Goal: Transaction & Acquisition: Book appointment/travel/reservation

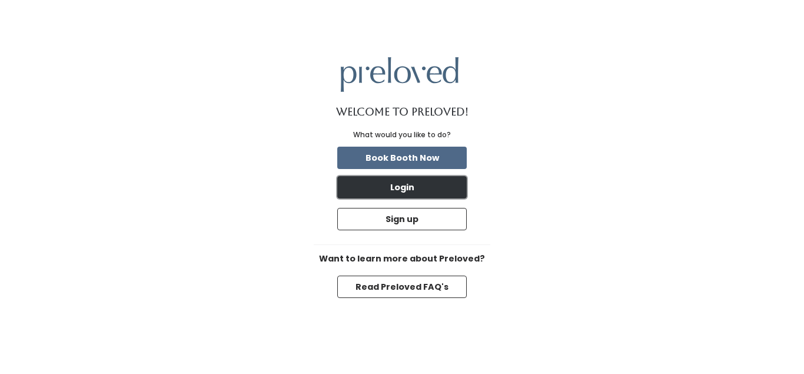
click at [436, 190] on button "Login" at bounding box center [402, 187] width 130 height 22
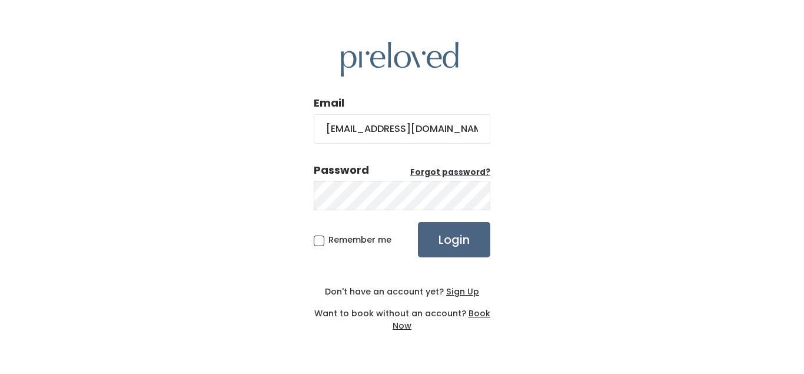
type input "shanib21@gmail.com"
click at [456, 224] on input "Login" at bounding box center [454, 239] width 72 height 35
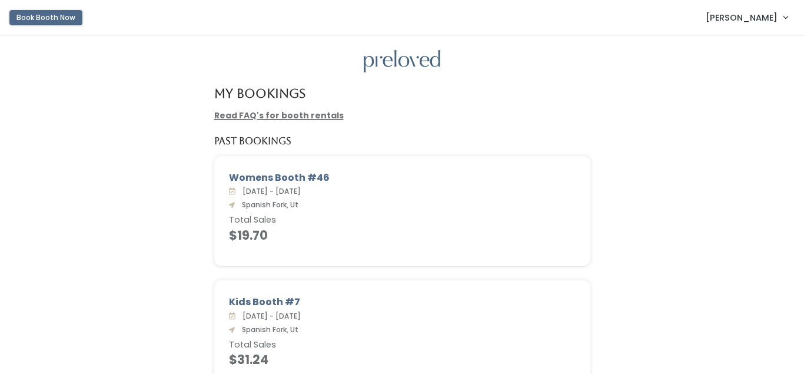
click at [33, 15] on button "Book Booth Now" at bounding box center [45, 17] width 73 height 15
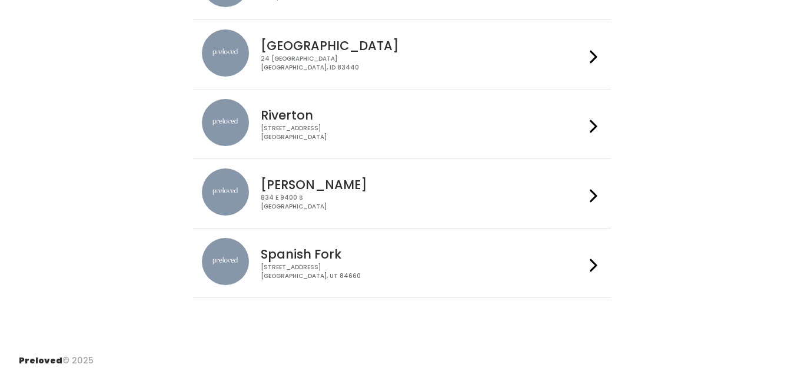
scroll to position [449, 0]
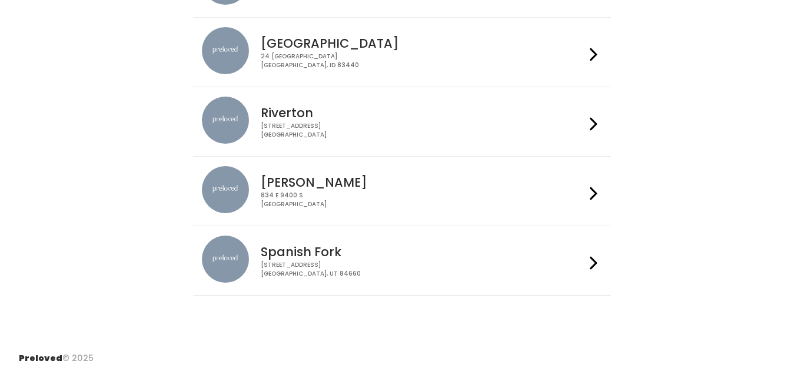
click at [376, 259] on div "Spanish Fork [STREET_ADDRESS]" at bounding box center [420, 257] width 329 height 42
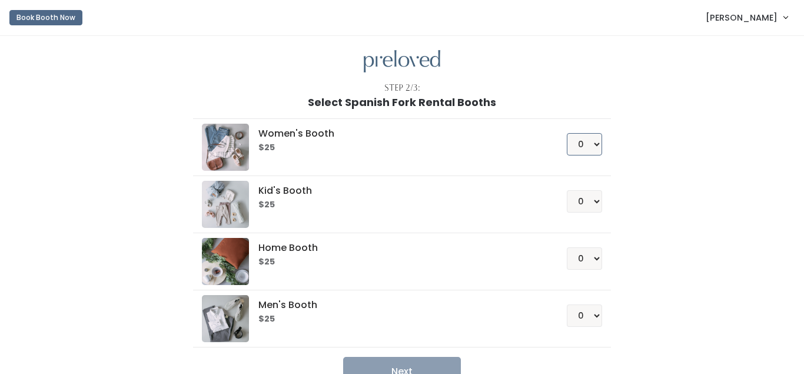
select select "1"
click option "1" at bounding box center [0, 0] width 0 height 0
click at [567, 190] on select "0 1 2 3 4" at bounding box center [584, 201] width 35 height 22
select select "1"
click option "1" at bounding box center [0, 0] width 0 height 0
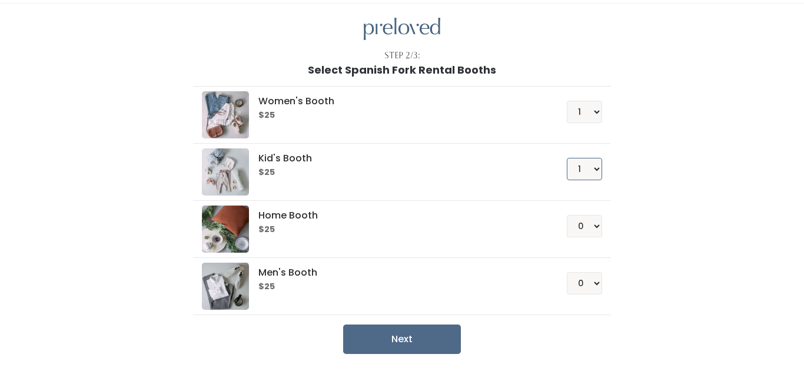
scroll to position [72, 0]
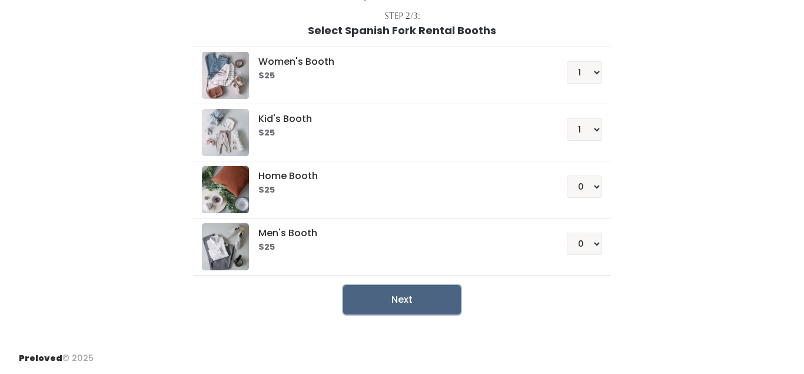
click at [405, 301] on button "Next" at bounding box center [402, 299] width 118 height 29
click at [414, 297] on button "Next" at bounding box center [402, 299] width 118 height 29
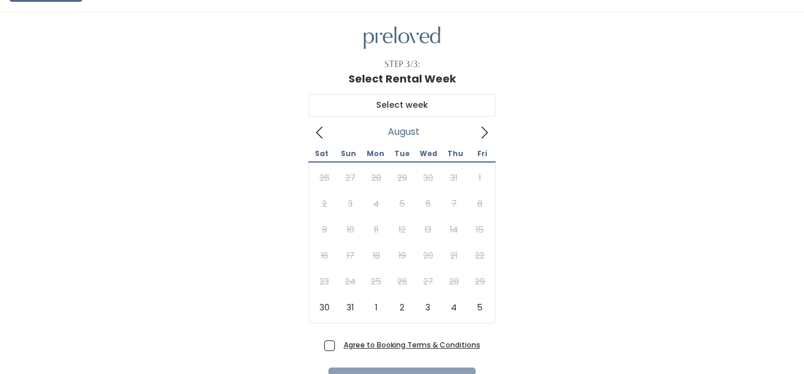
scroll to position [60, 0]
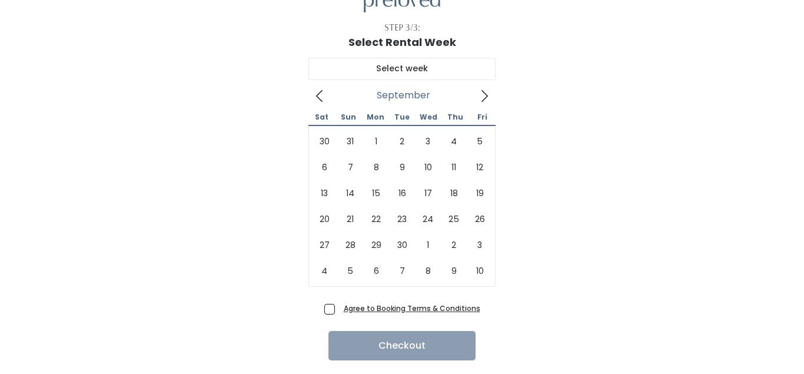
click at [485, 94] on icon at bounding box center [484, 96] width 13 height 13
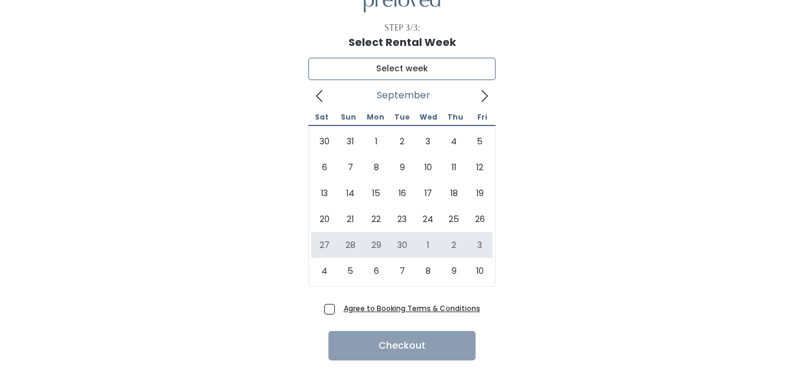
type input "September 27 to October 3"
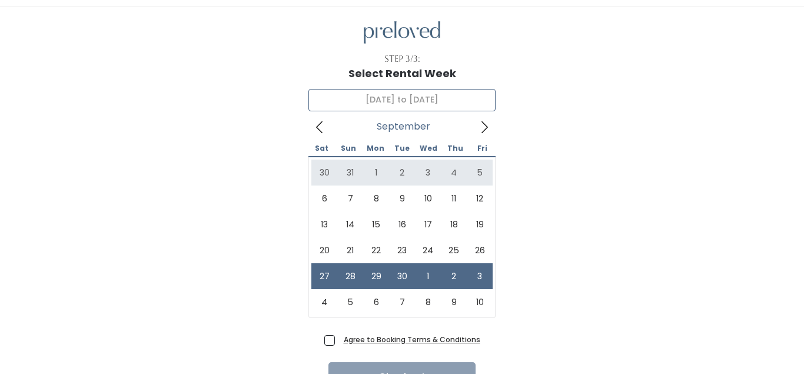
scroll to position [0, 0]
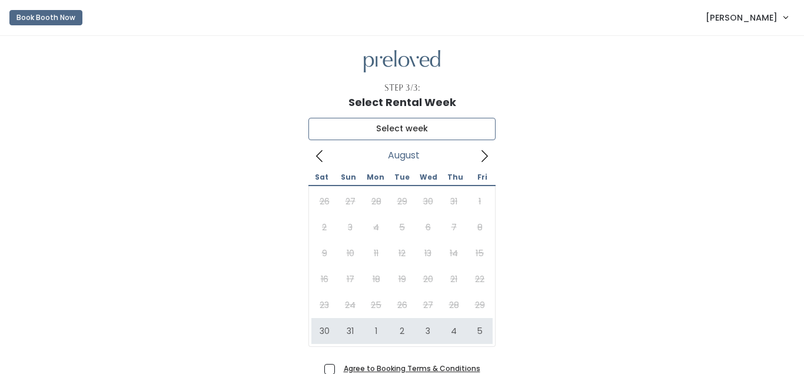
type input "[DATE] to [DATE]"
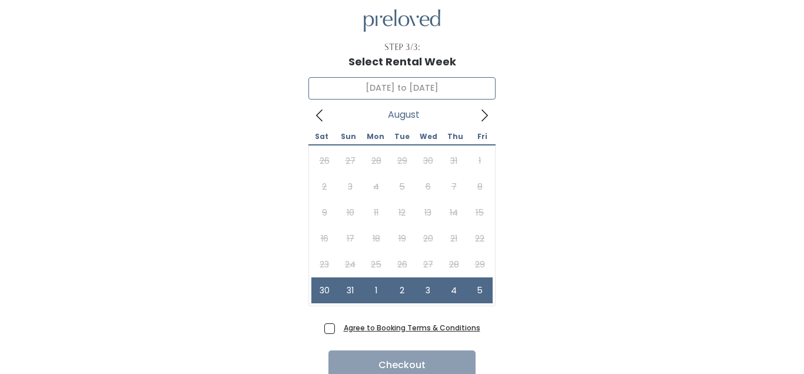
scroll to position [60, 0]
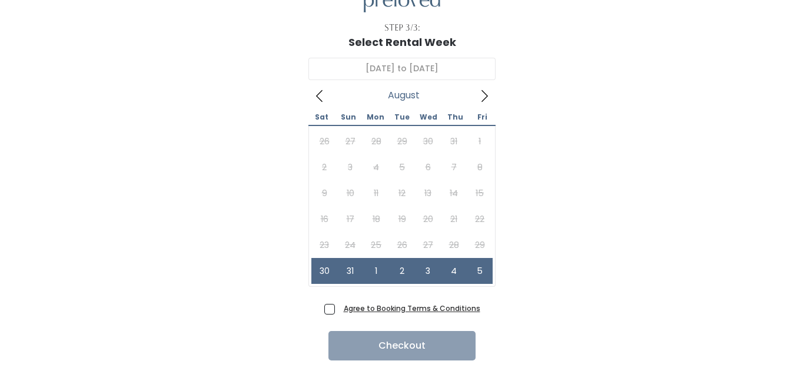
click at [339, 311] on span "Agree to Booking Terms & Conditions" at bounding box center [409, 308] width 141 height 12
click at [339, 310] on input "Agree to Booking Terms & Conditions" at bounding box center [343, 306] width 8 height 8
checkbox input "true"
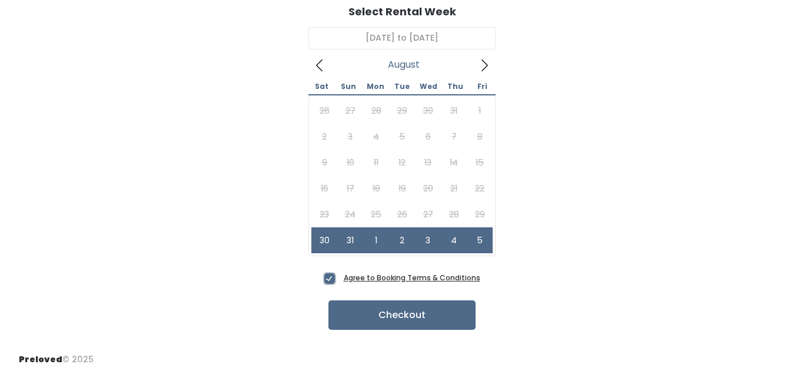
scroll to position [92, 0]
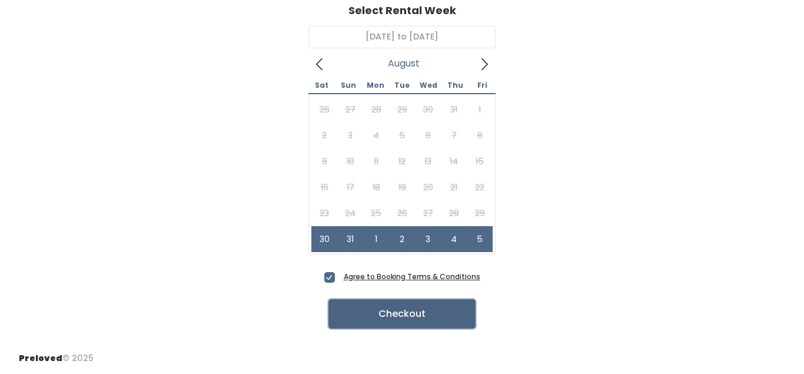
click at [426, 309] on button "Checkout" at bounding box center [402, 313] width 147 height 29
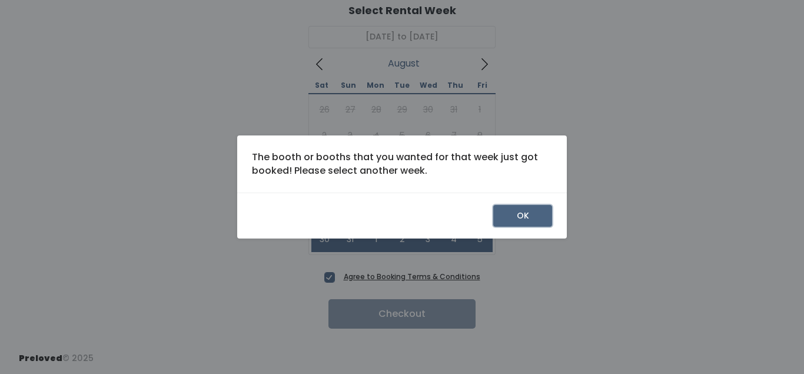
click at [529, 216] on button "OK" at bounding box center [523, 216] width 59 height 22
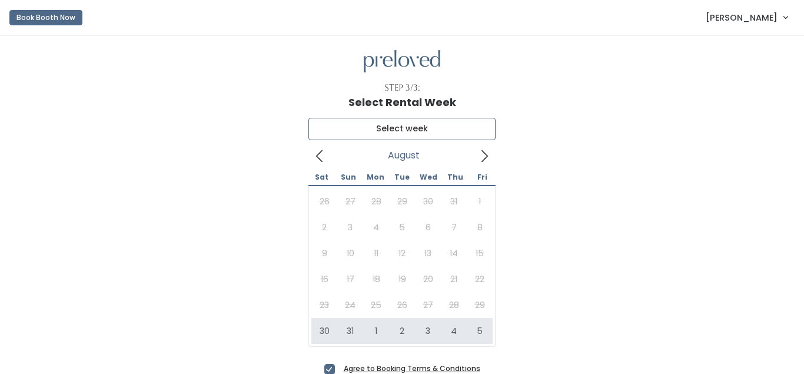
type input "[DATE] to [DATE]"
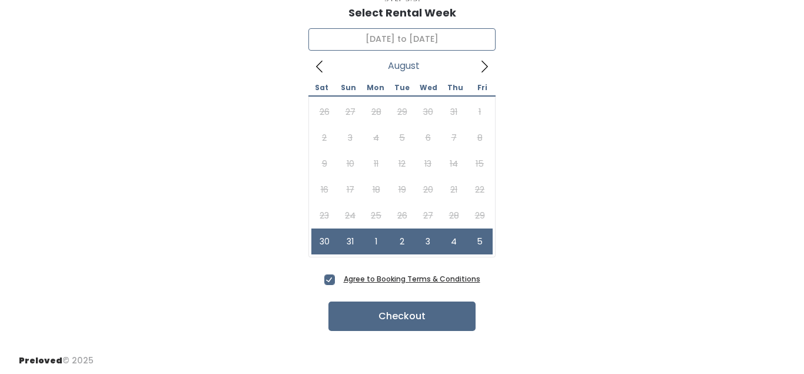
scroll to position [92, 0]
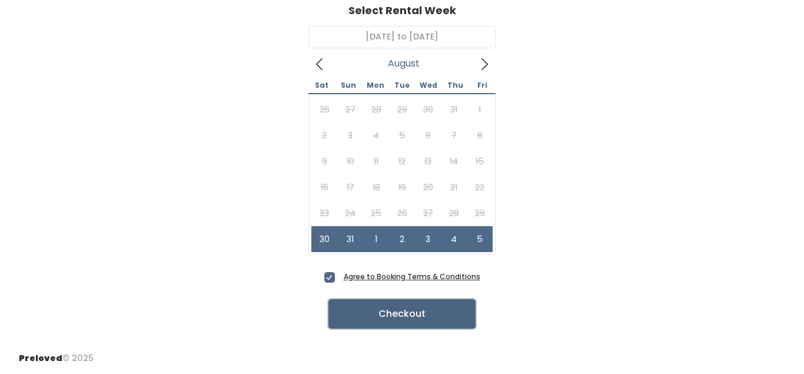
click at [428, 319] on button "Checkout" at bounding box center [402, 313] width 147 height 29
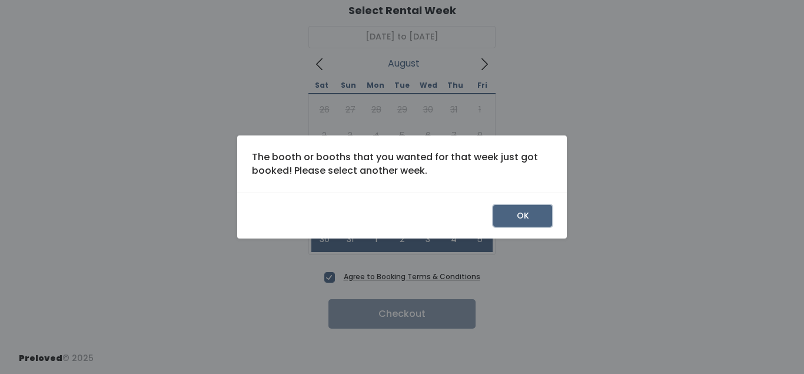
click at [529, 217] on button "OK" at bounding box center [523, 216] width 59 height 22
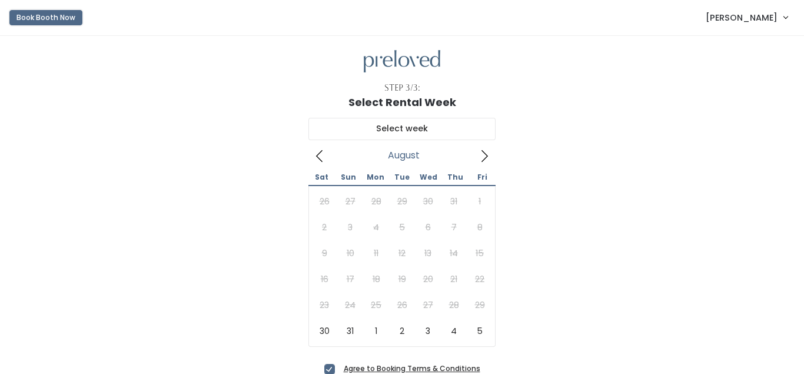
click at [58, 15] on button "Book Booth Now" at bounding box center [45, 17] width 73 height 15
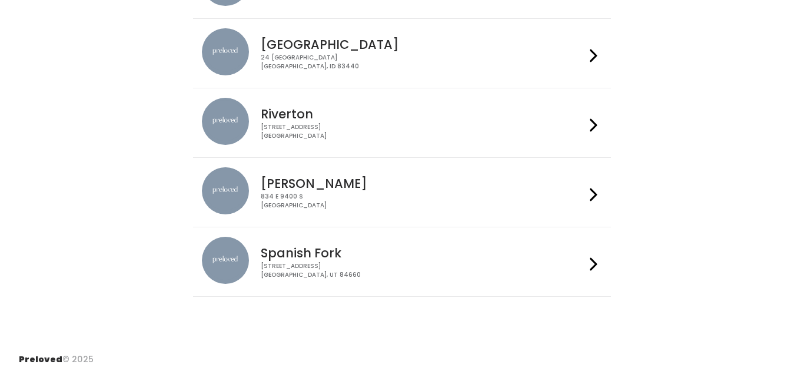
scroll to position [449, 0]
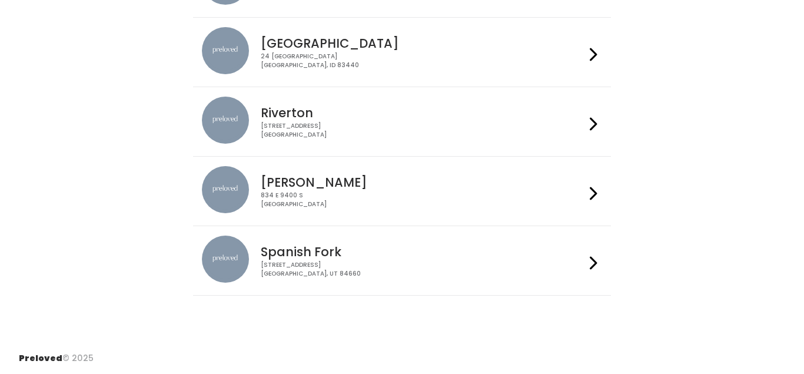
click at [339, 265] on div "[STREET_ADDRESS]" at bounding box center [423, 269] width 324 height 17
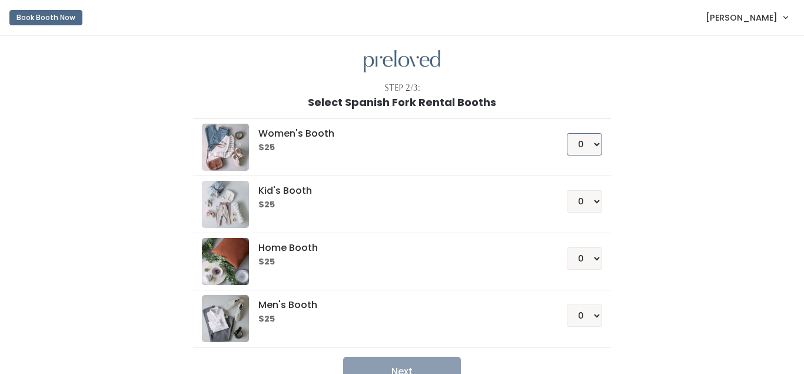
click at [567, 133] on select "0 1 2 3 4" at bounding box center [584, 144] width 35 height 22
select select "1"
click option "1" at bounding box center [0, 0] width 0 height 0
click at [567, 190] on select "0 1 2 3 4" at bounding box center [584, 201] width 35 height 22
select select "1"
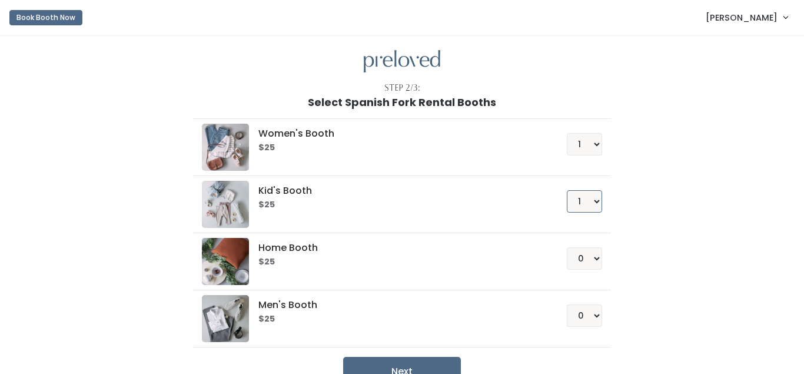
click option "1" at bounding box center [0, 0] width 0 height 0
click at [406, 365] on button "Next" at bounding box center [402, 371] width 118 height 29
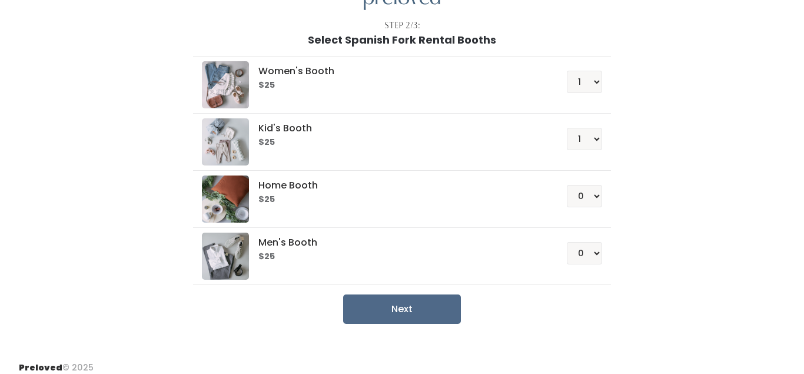
scroll to position [72, 0]
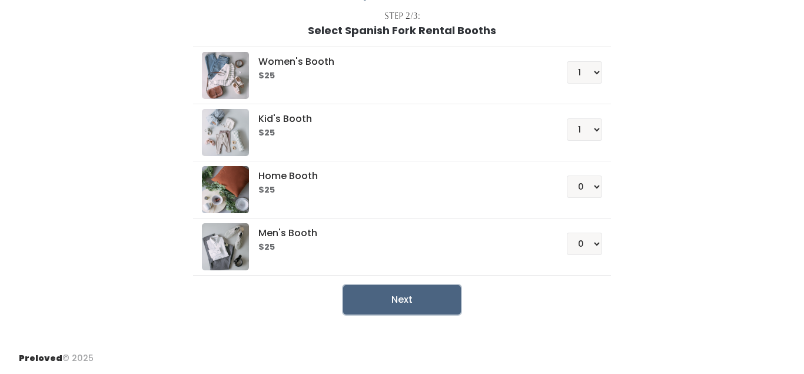
click at [408, 299] on button "Next" at bounding box center [402, 299] width 118 height 29
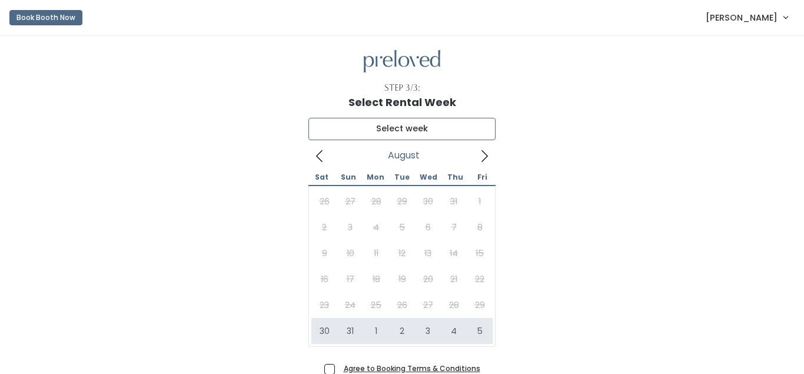
type input "[DATE] to [DATE]"
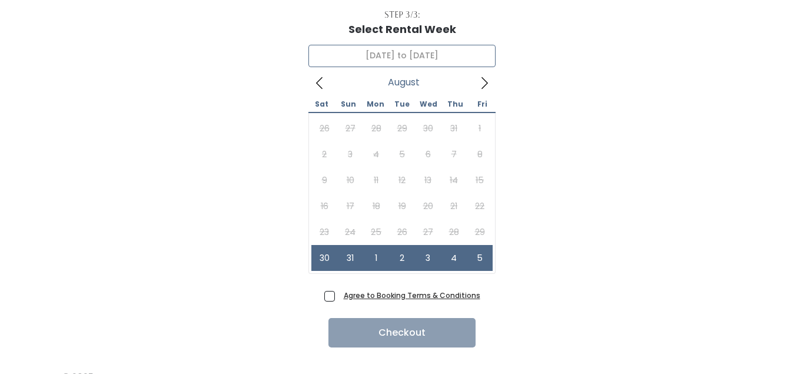
scroll to position [92, 0]
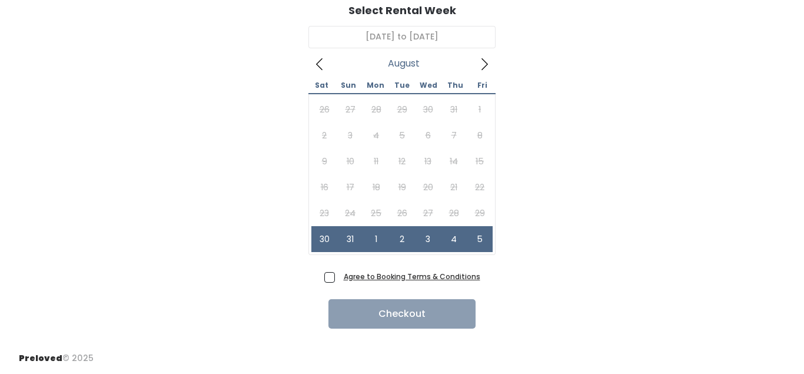
click at [339, 277] on span "Agree to Booking Terms & Conditions" at bounding box center [409, 276] width 141 height 12
click at [339, 277] on input "Agree to Booking Terms & Conditions" at bounding box center [343, 274] width 8 height 8
checkbox input "true"
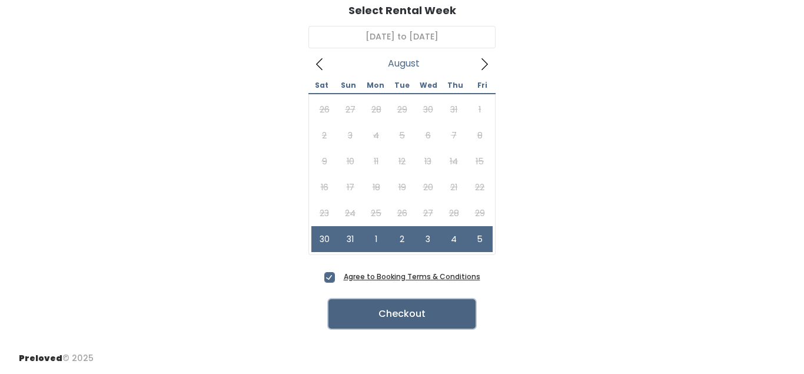
click at [379, 313] on button "Checkout" at bounding box center [402, 313] width 147 height 29
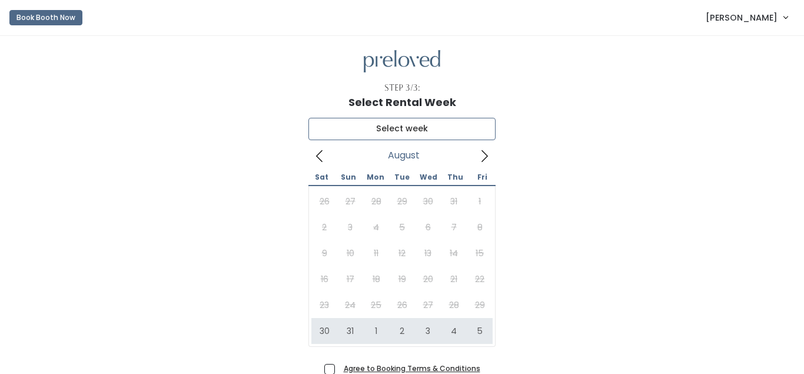
type input "[DATE] to [DATE]"
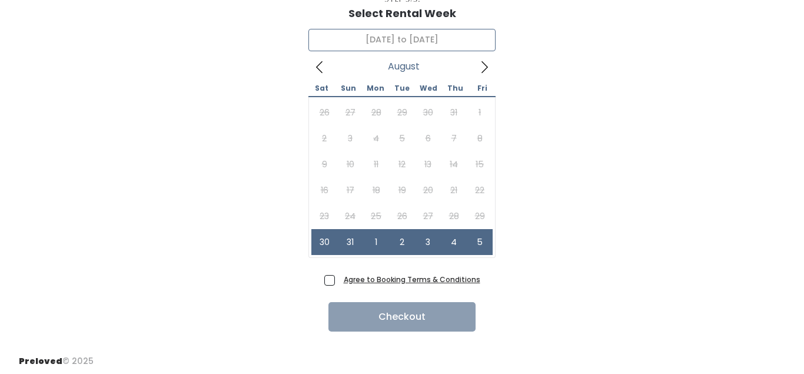
scroll to position [92, 0]
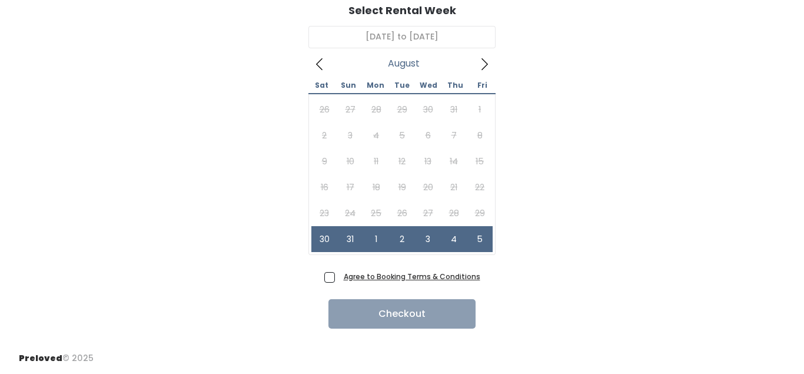
click at [339, 276] on span "Agree to Booking Terms & Conditions" at bounding box center [409, 276] width 141 height 12
click at [339, 276] on input "Agree to Booking Terms & Conditions" at bounding box center [343, 274] width 8 height 8
checkbox input "true"
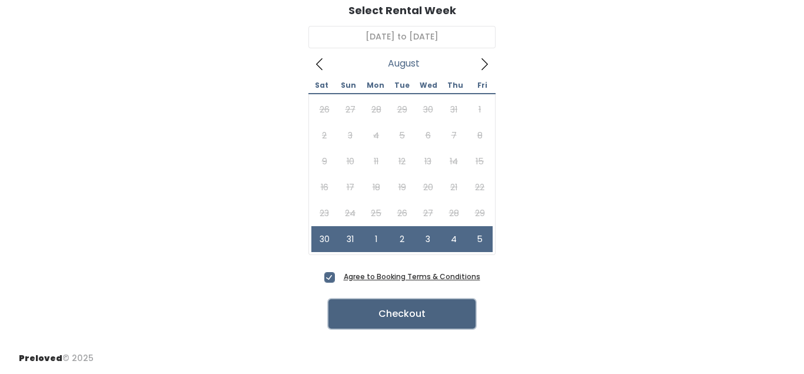
click at [405, 312] on button "Checkout" at bounding box center [402, 313] width 147 height 29
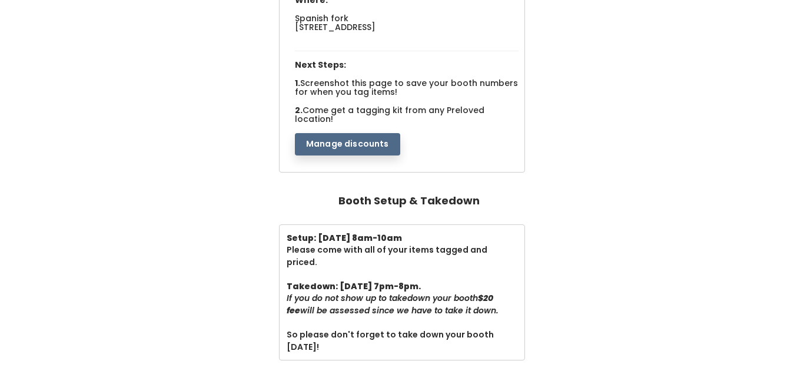
scroll to position [240, 0]
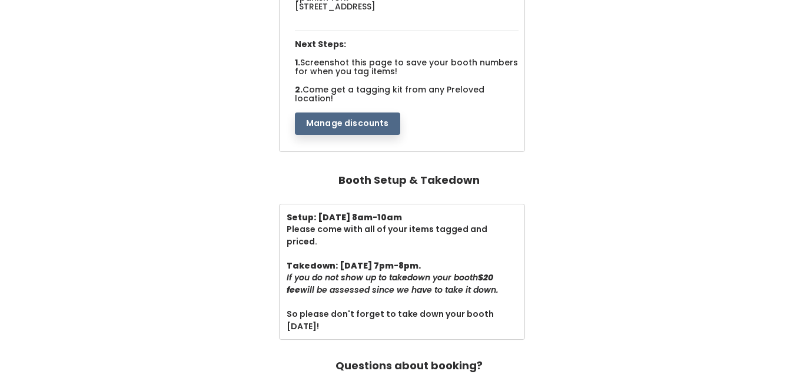
click at [648, 293] on div "Setup: [DATE] 8am-10am Please come with all of your items tagged and priced. Ta…" at bounding box center [402, 272] width 781 height 137
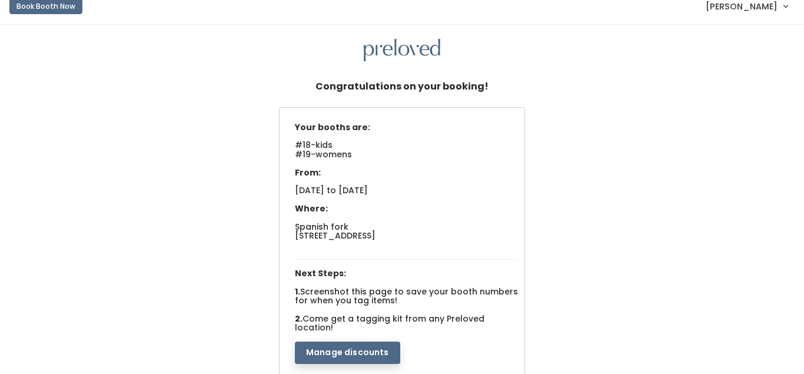
scroll to position [0, 0]
